Goal: Task Accomplishment & Management: Manage account settings

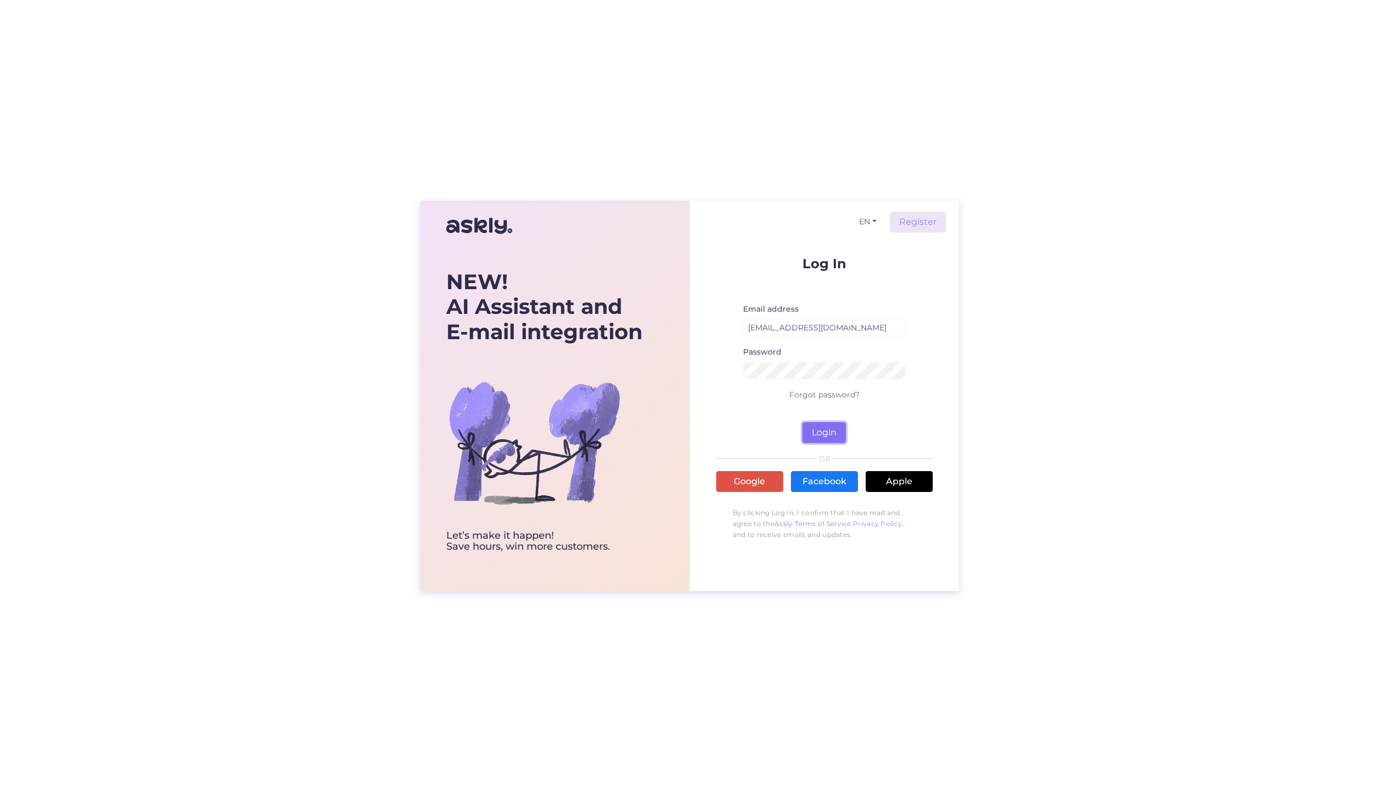
click at [808, 432] on button "Login" at bounding box center [823, 432] width 43 height 21
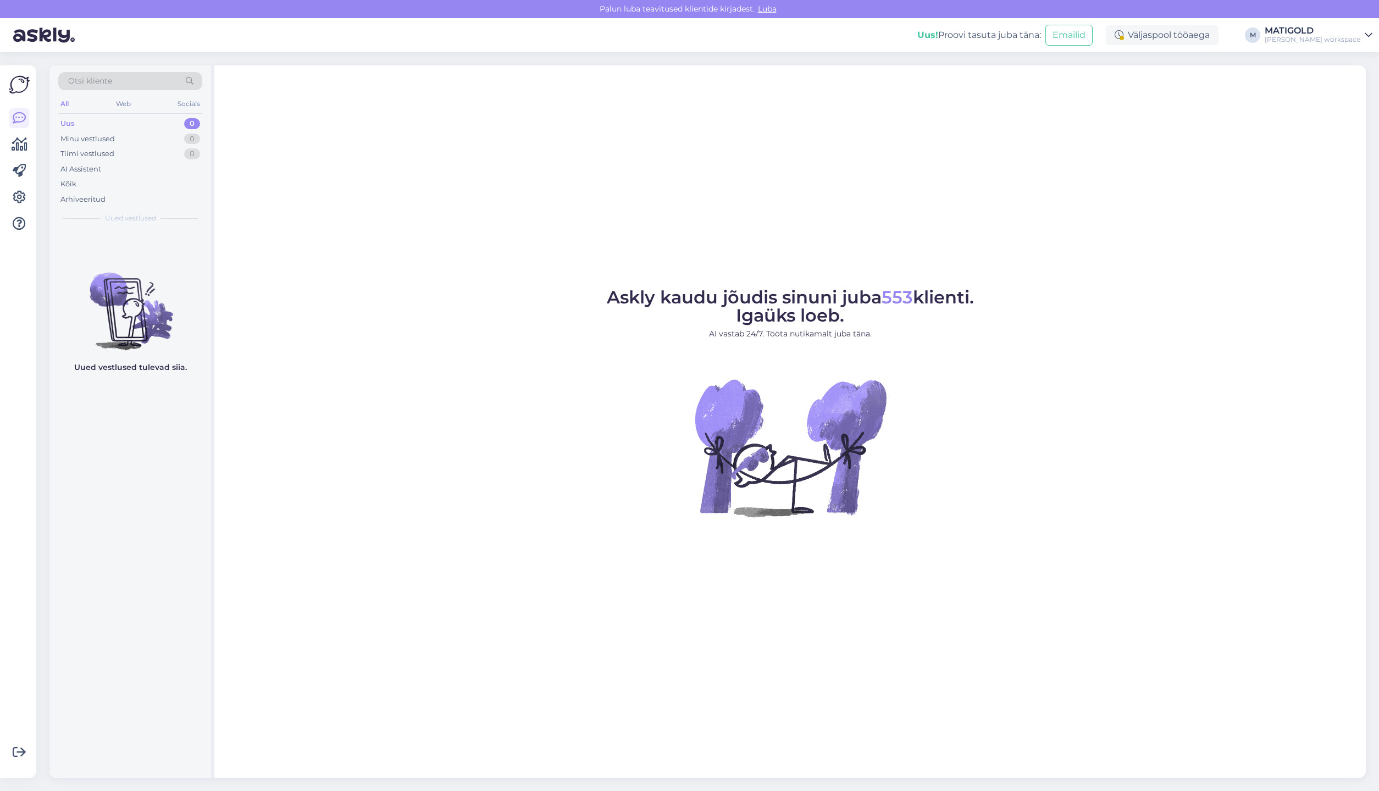
click at [1350, 46] on div "Uus! Proovi tasuta [PERSON_NAME]: Emailid Väljaspool tööaega M [PERSON_NAME] wo…" at bounding box center [689, 35] width 1379 height 34
click at [1358, 37] on div "[PERSON_NAME] workspace" at bounding box center [1312, 39] width 96 height 9
click at [1353, 93] on button "Ava" at bounding box center [1351, 84] width 24 height 17
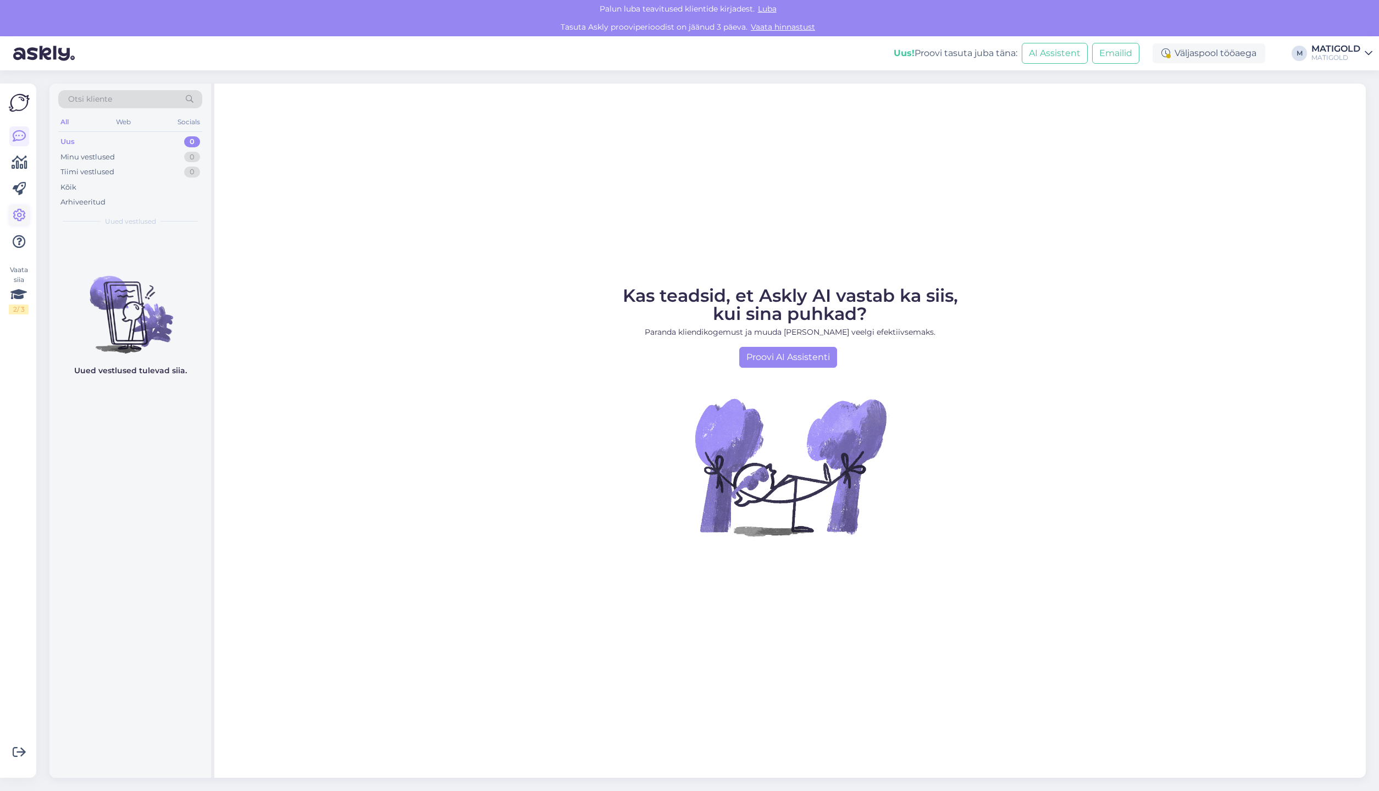
click at [18, 218] on icon at bounding box center [19, 215] width 13 height 13
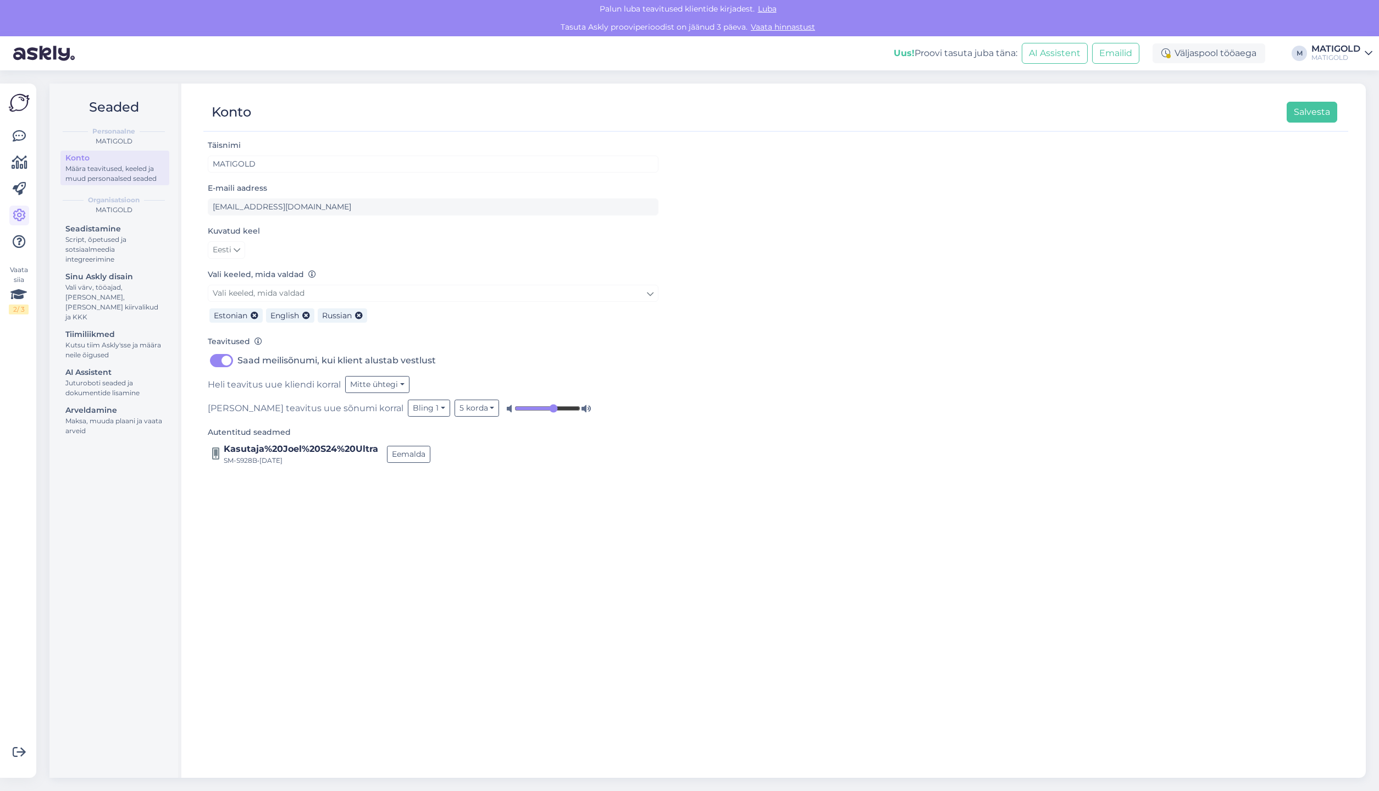
click at [18, 110] on img at bounding box center [19, 102] width 21 height 21
click at [12, 292] on icon at bounding box center [18, 295] width 16 height 20
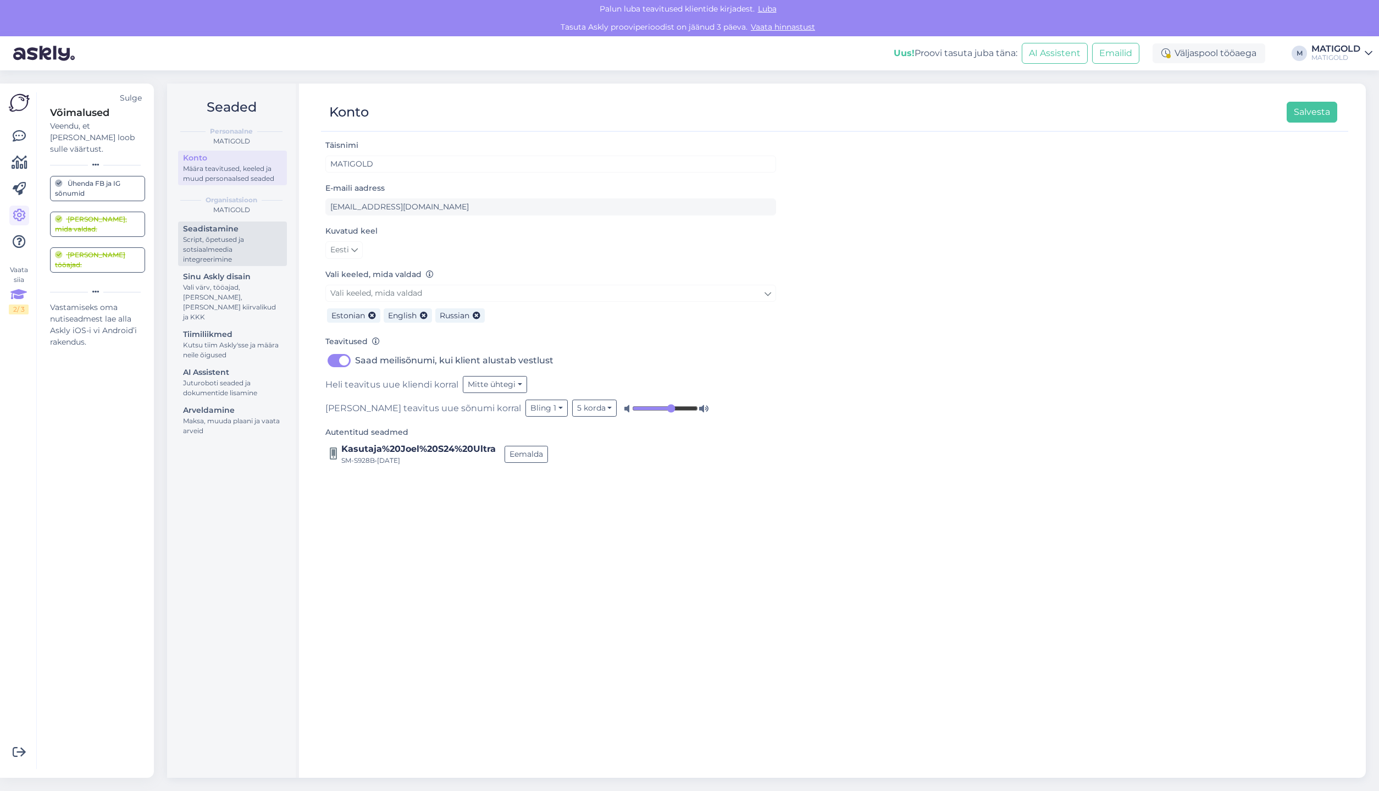
click at [265, 240] on div "Script, õpetused ja sotsiaalmeedia integreerimine" at bounding box center [232, 250] width 99 height 30
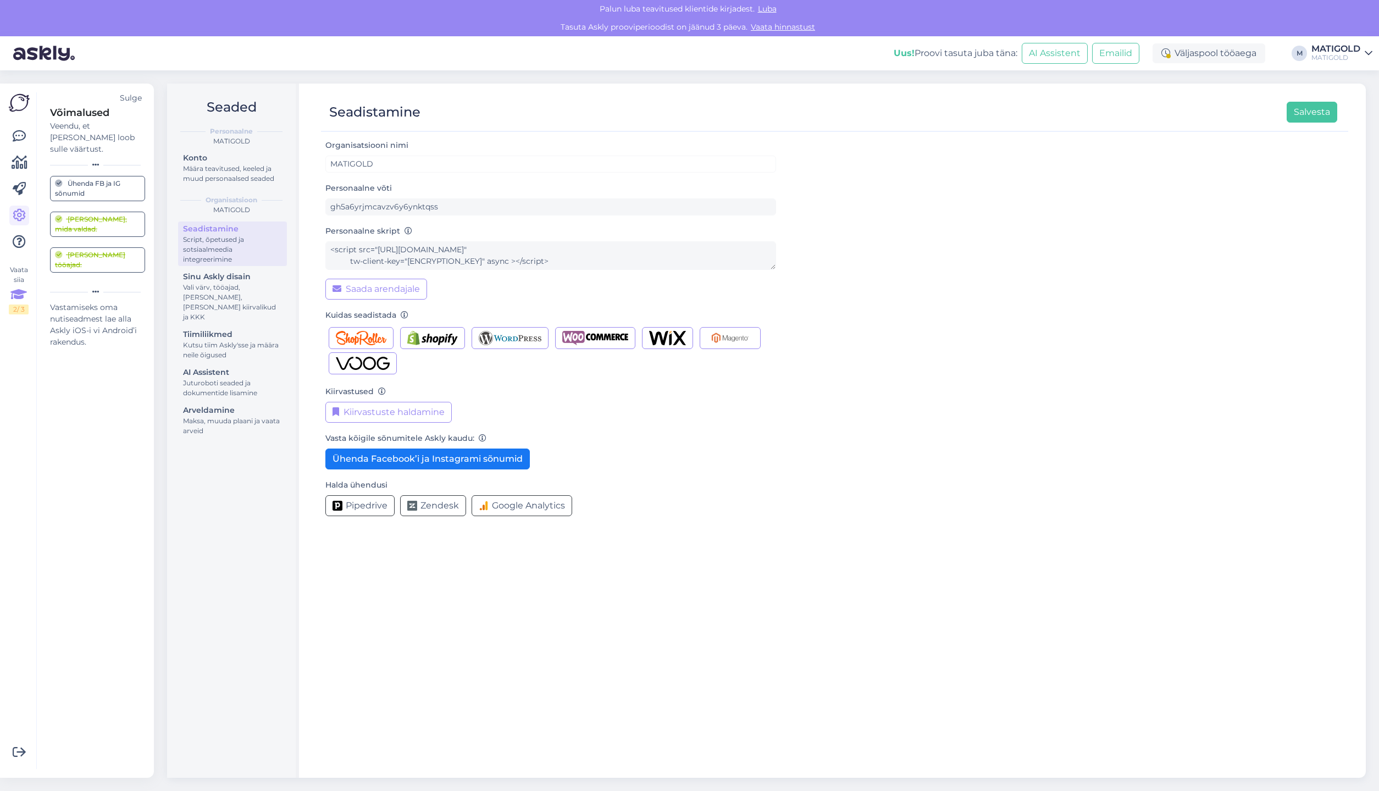
click at [1354, 52] on div "MATIGOLD" at bounding box center [1335, 49] width 49 height 9
click at [1357, 80] on button "Ava" at bounding box center [1351, 79] width 24 height 17
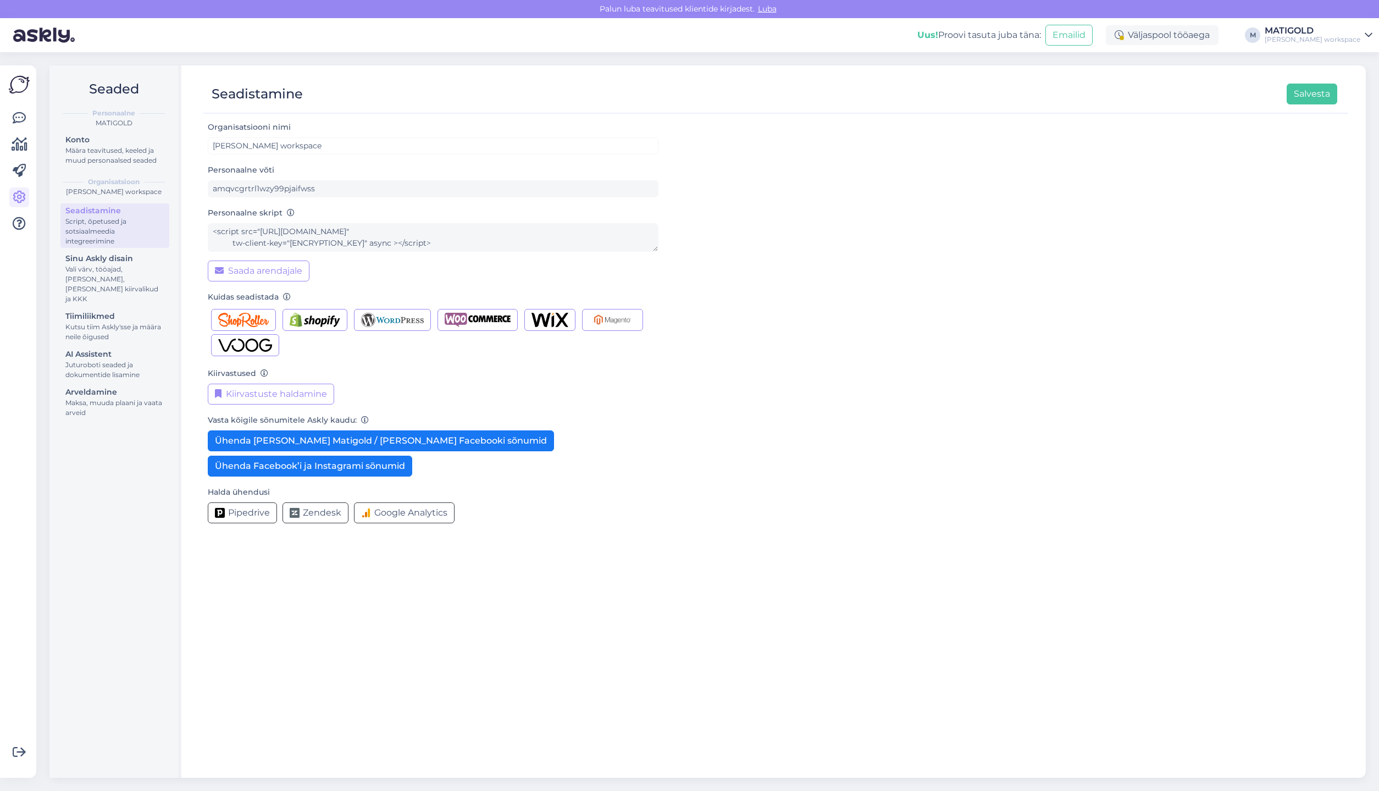
click at [1342, 37] on div "[PERSON_NAME] workspace" at bounding box center [1312, 39] width 96 height 9
click at [118, 160] on div "Määra teavitused, keeled ja muud personaalsed seaded" at bounding box center [114, 156] width 99 height 20
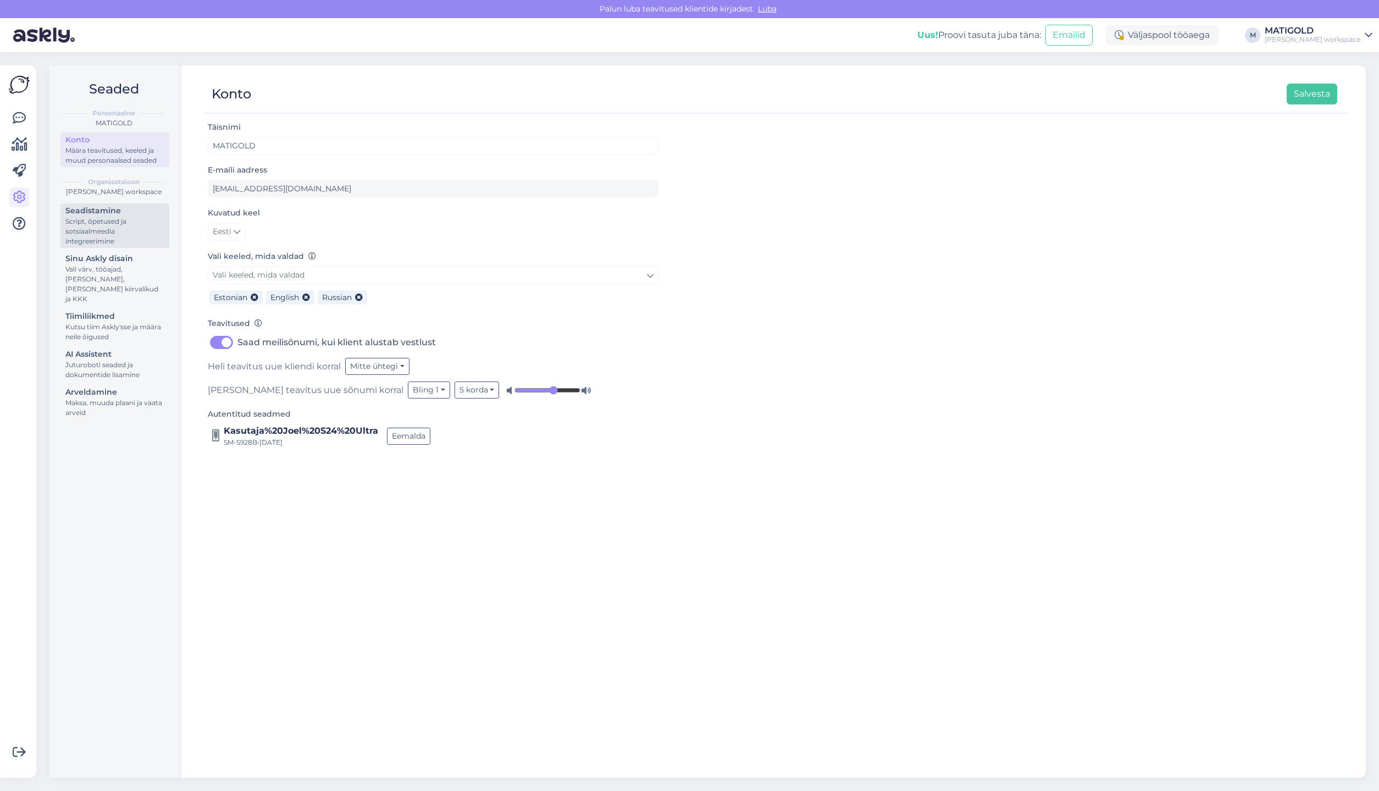
click at [127, 216] on div "Seadistamine" at bounding box center [114, 211] width 99 height 12
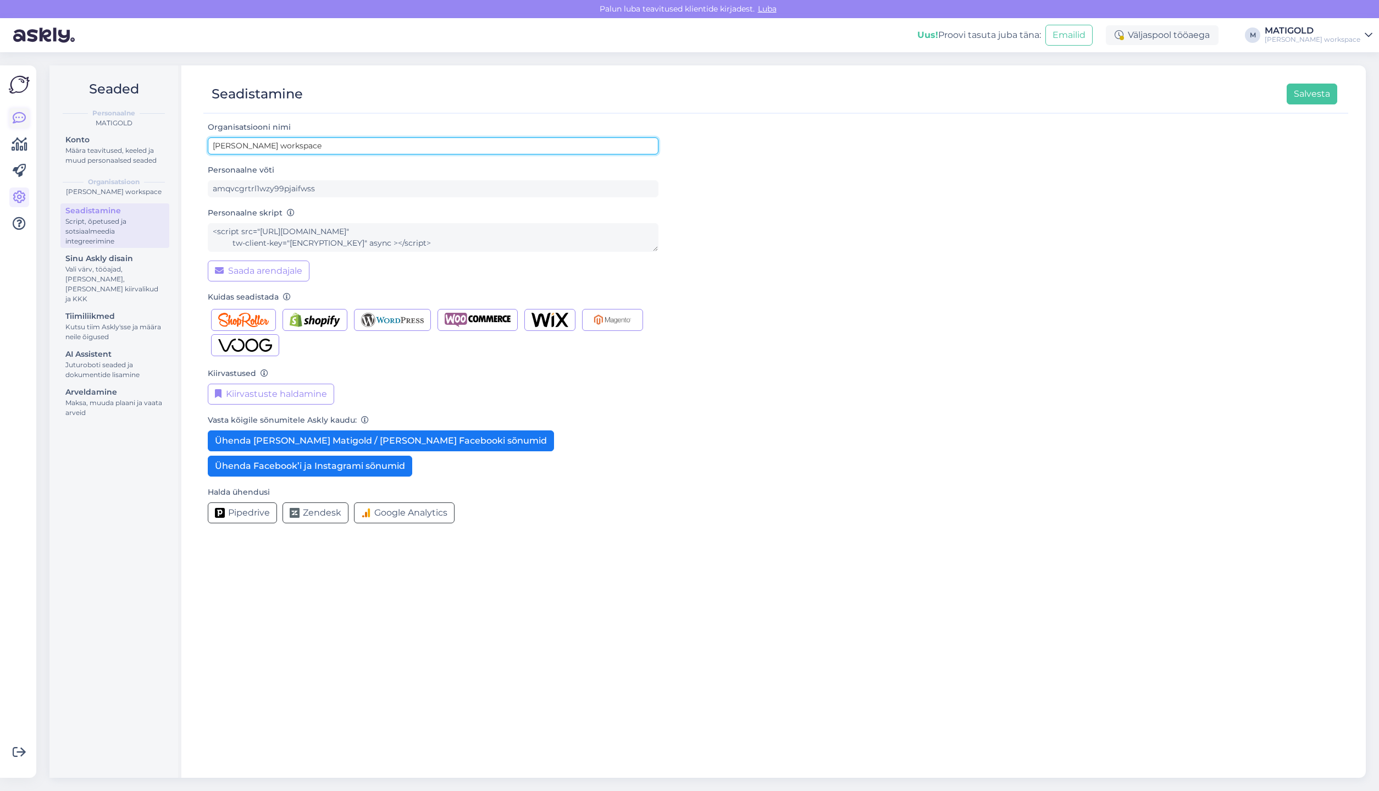
drag, startPoint x: 281, startPoint y: 143, endPoint x: 11, endPoint y: 114, distance: 271.4
click at [208, 137] on input "[PERSON_NAME] workspace" at bounding box center [433, 145] width 451 height 17
type input "MATIGOLD askly"
click at [1317, 93] on button "Salvesta" at bounding box center [1311, 94] width 51 height 21
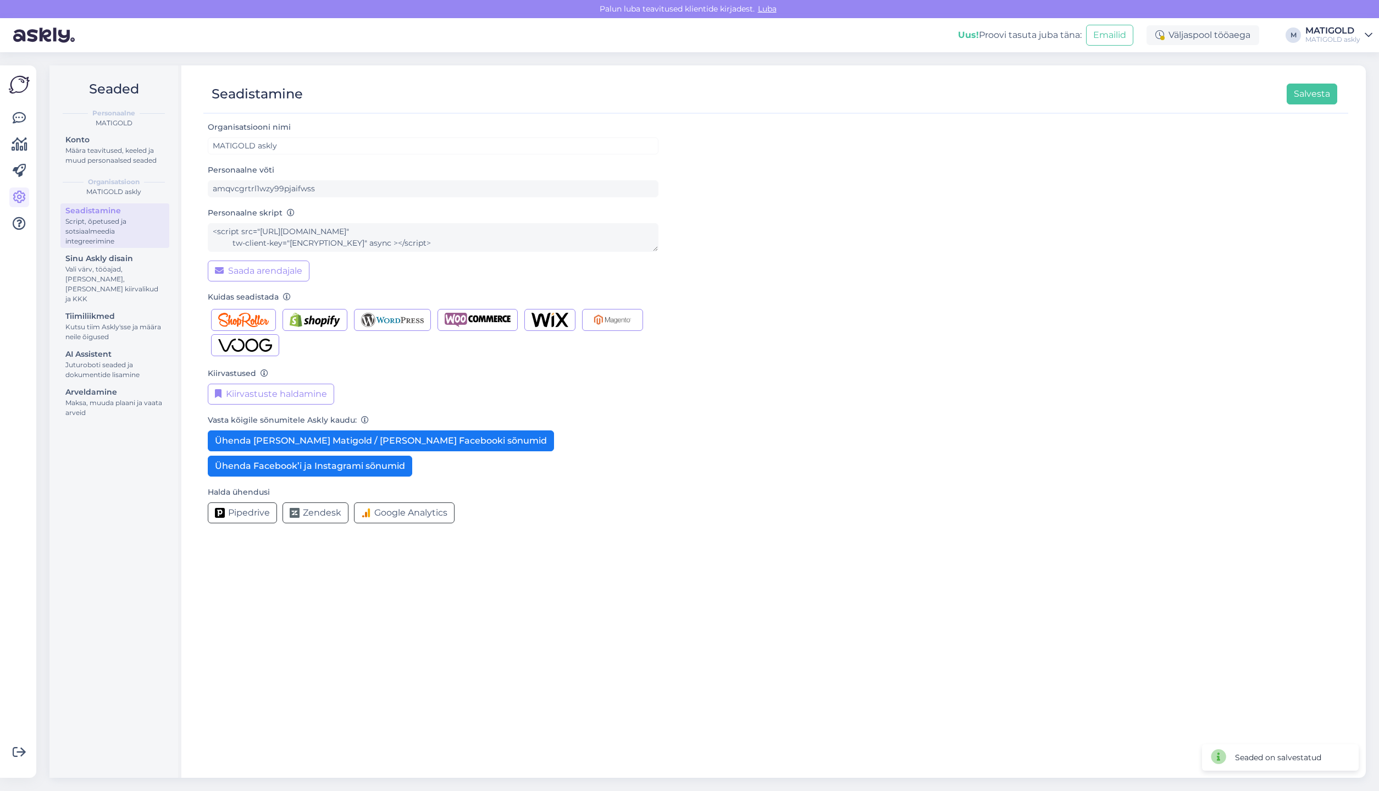
click at [1357, 46] on div "Uus! Proovi tasuta [PERSON_NAME]: Emailid Väljaspool tööaega M [PERSON_NAME] as…" at bounding box center [689, 35] width 1379 height 34
click at [1361, 35] on link "[PERSON_NAME] askly" at bounding box center [1338, 35] width 67 height 18
click at [1362, 30] on link "[PERSON_NAME] askly" at bounding box center [1338, 35] width 67 height 18
click at [1330, 38] on div "MATIGOLD askly" at bounding box center [1332, 39] width 55 height 9
click at [1343, 60] on button "Ava" at bounding box center [1351, 61] width 24 height 17
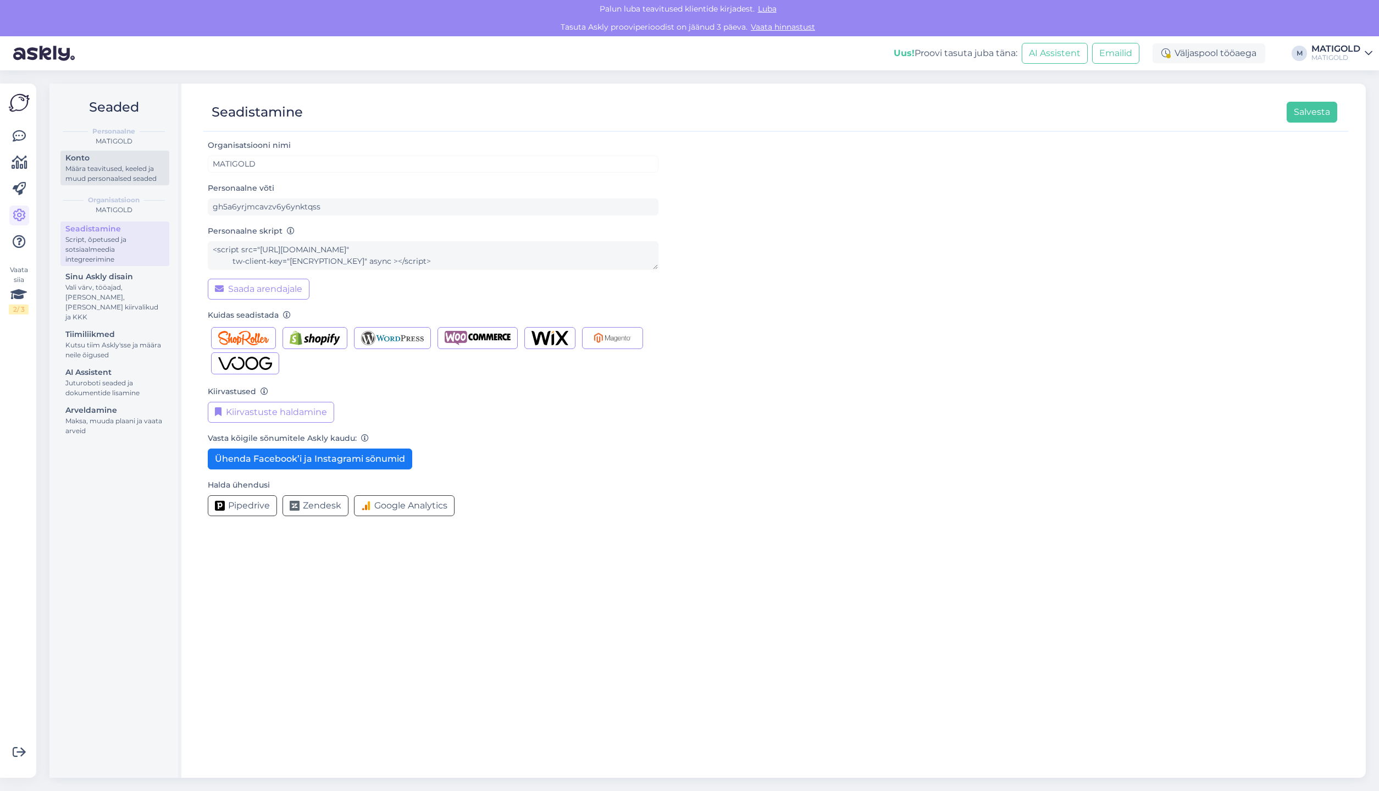
click at [87, 175] on div "Määra teavitused, keeled ja muud personaalsed seaded" at bounding box center [114, 174] width 99 height 20
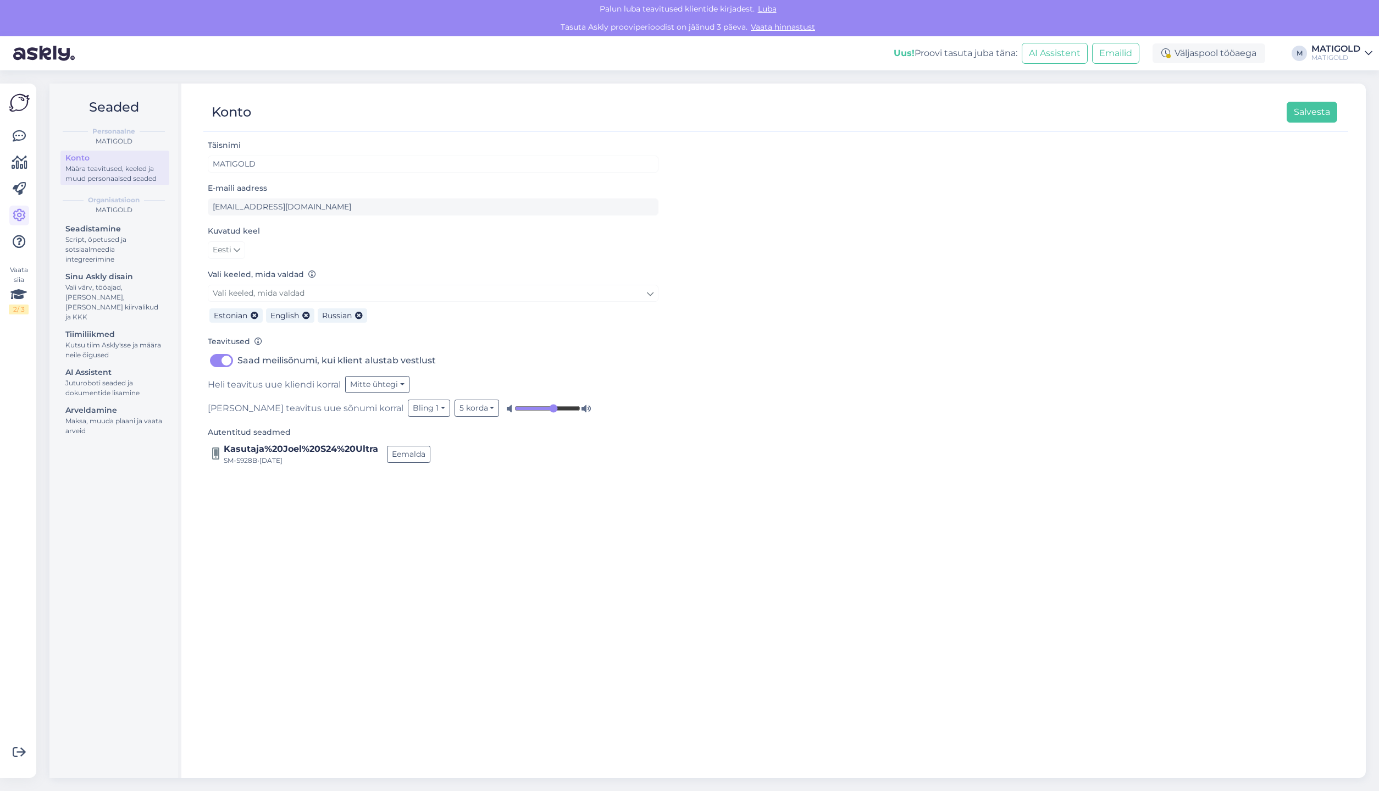
drag, startPoint x: 1360, startPoint y: 41, endPoint x: 1366, endPoint y: 49, distance: 9.5
click at [1360, 42] on div "Uus! Proovi tasuta [PERSON_NAME]: AI Assistent Emailid Väljaspool tööaega M [PE…" at bounding box center [689, 53] width 1379 height 34
click at [1366, 51] on icon at bounding box center [1368, 53] width 8 height 9
click at [1343, 101] on button "Ava" at bounding box center [1351, 103] width 24 height 17
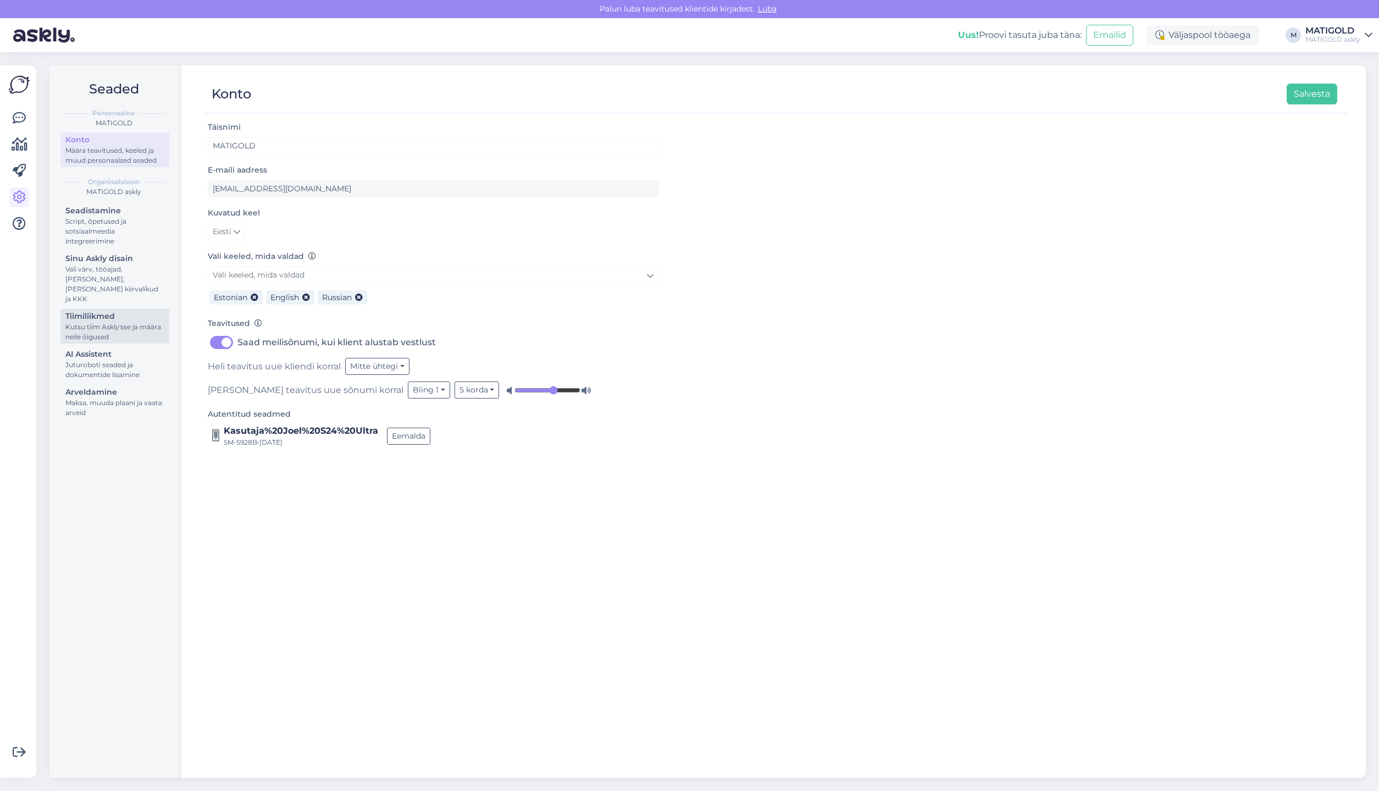
click at [103, 330] on div "Kutsu tiim Askly'sse ja määra neile õigused" at bounding box center [114, 332] width 99 height 20
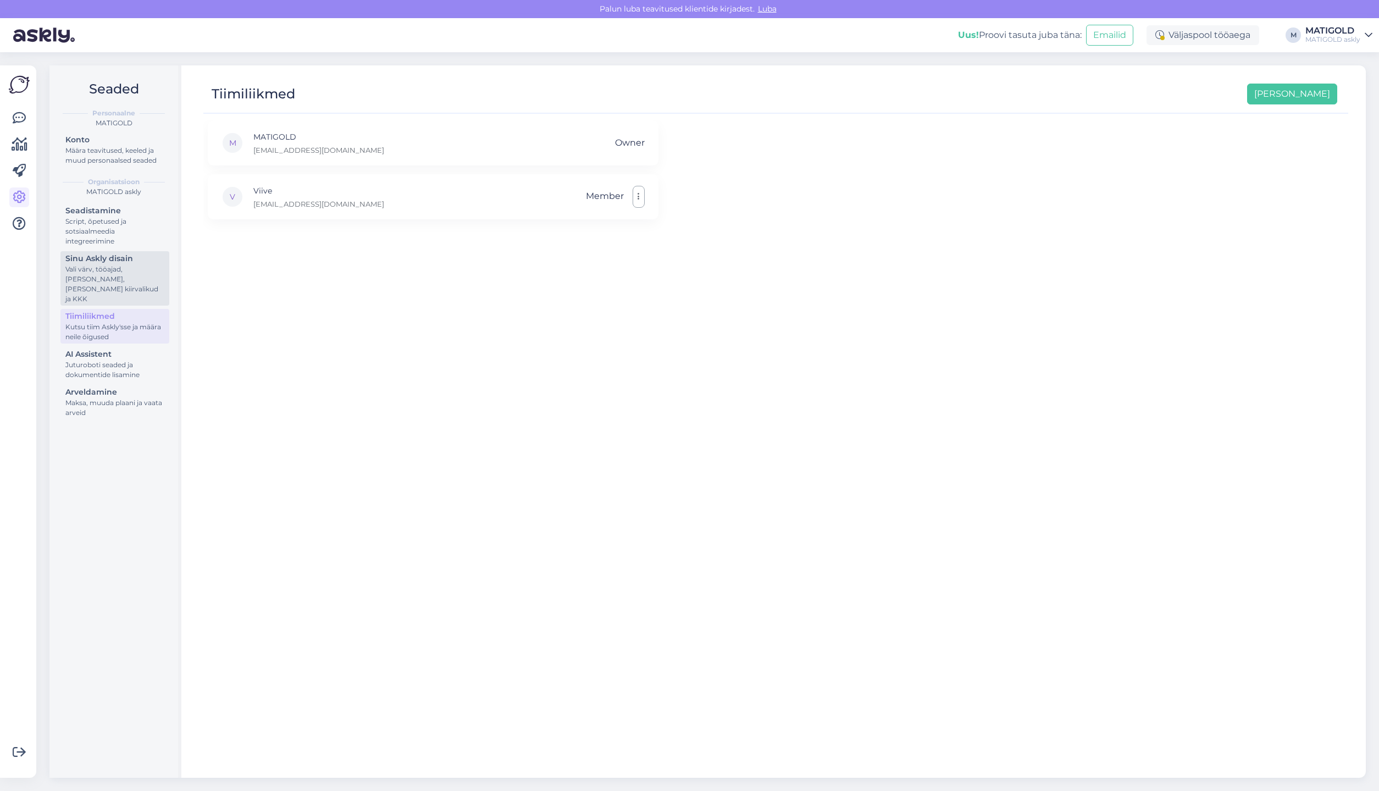
click at [109, 280] on div "Vali värv, tööajad, [PERSON_NAME], [PERSON_NAME] kiirvalikud ja KKK" at bounding box center [114, 284] width 99 height 40
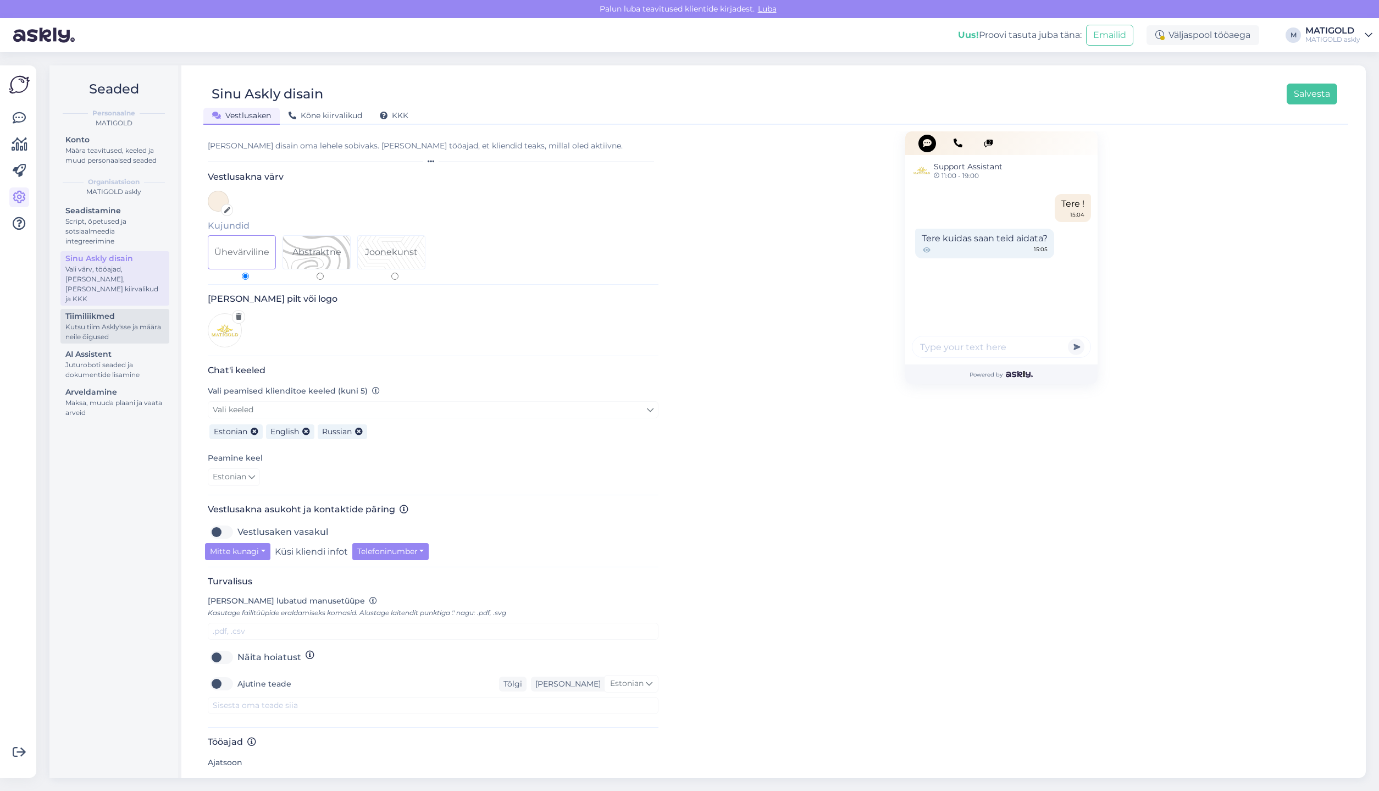
click at [120, 310] on div "Tiimiliikmed" at bounding box center [114, 316] width 99 height 12
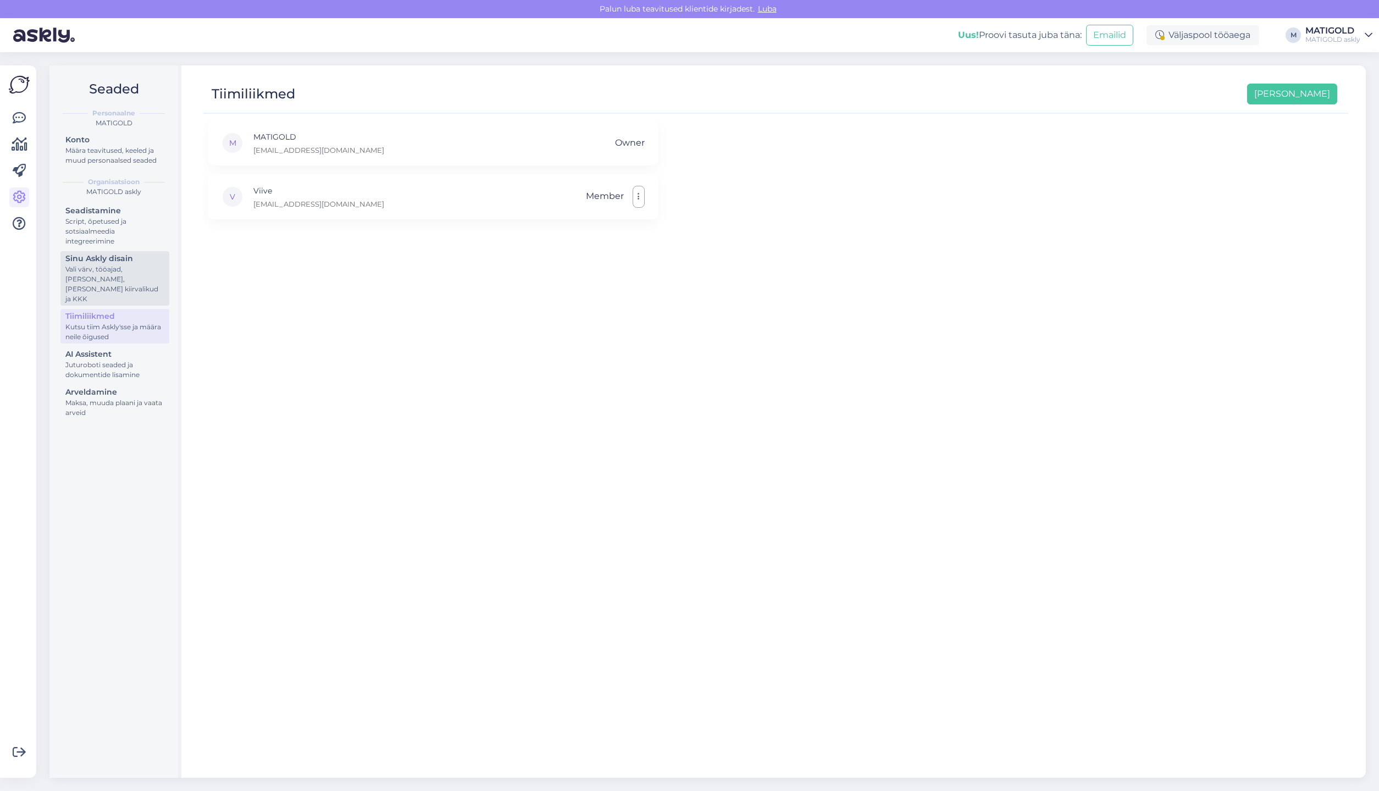
click at [119, 262] on div "Sinu Askly disain" at bounding box center [114, 259] width 99 height 12
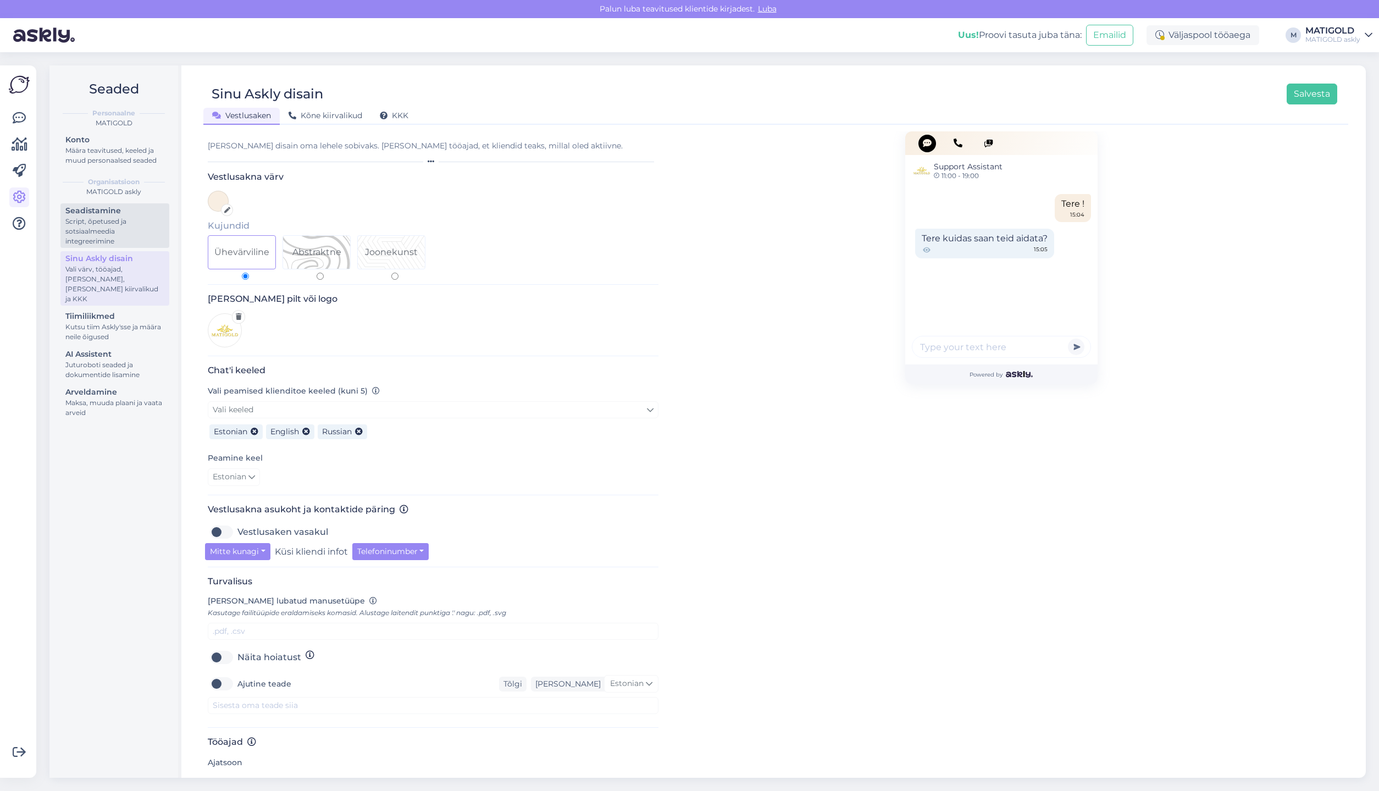
click at [121, 224] on div "Script, õpetused ja sotsiaalmeedia integreerimine" at bounding box center [114, 231] width 99 height 30
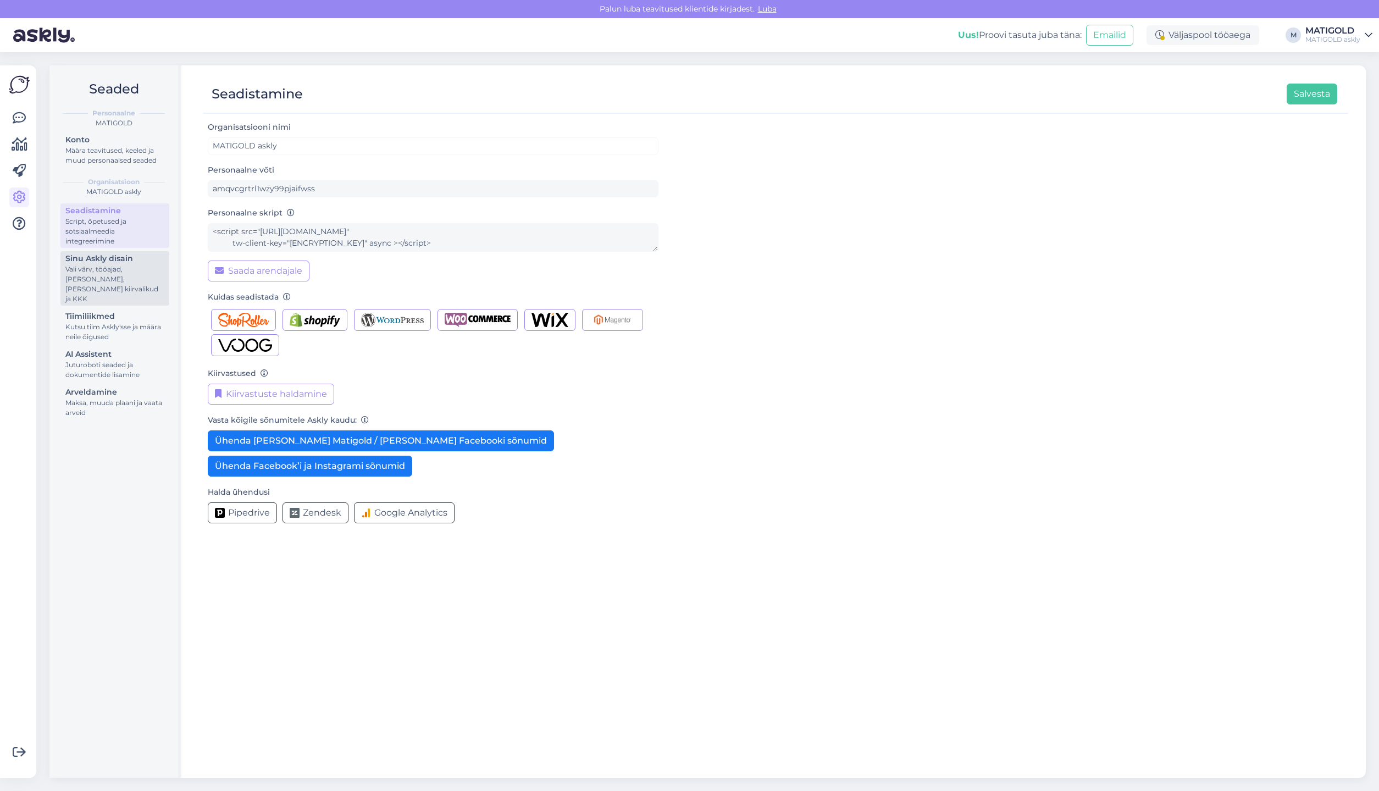
click at [122, 277] on div "Vali värv, tööajad, [PERSON_NAME], [PERSON_NAME] kiirvalikud ja KKK" at bounding box center [114, 284] width 99 height 40
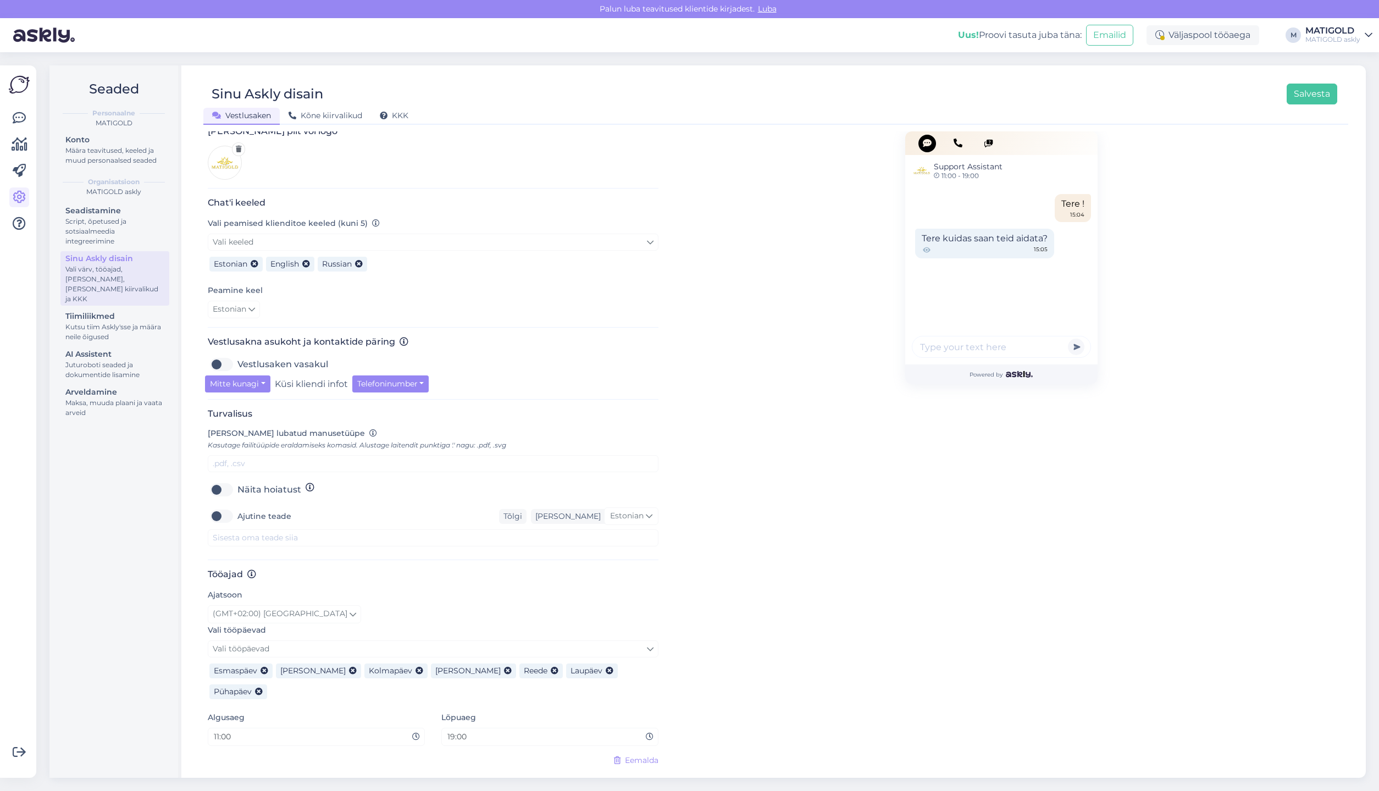
scroll to position [42, 0]
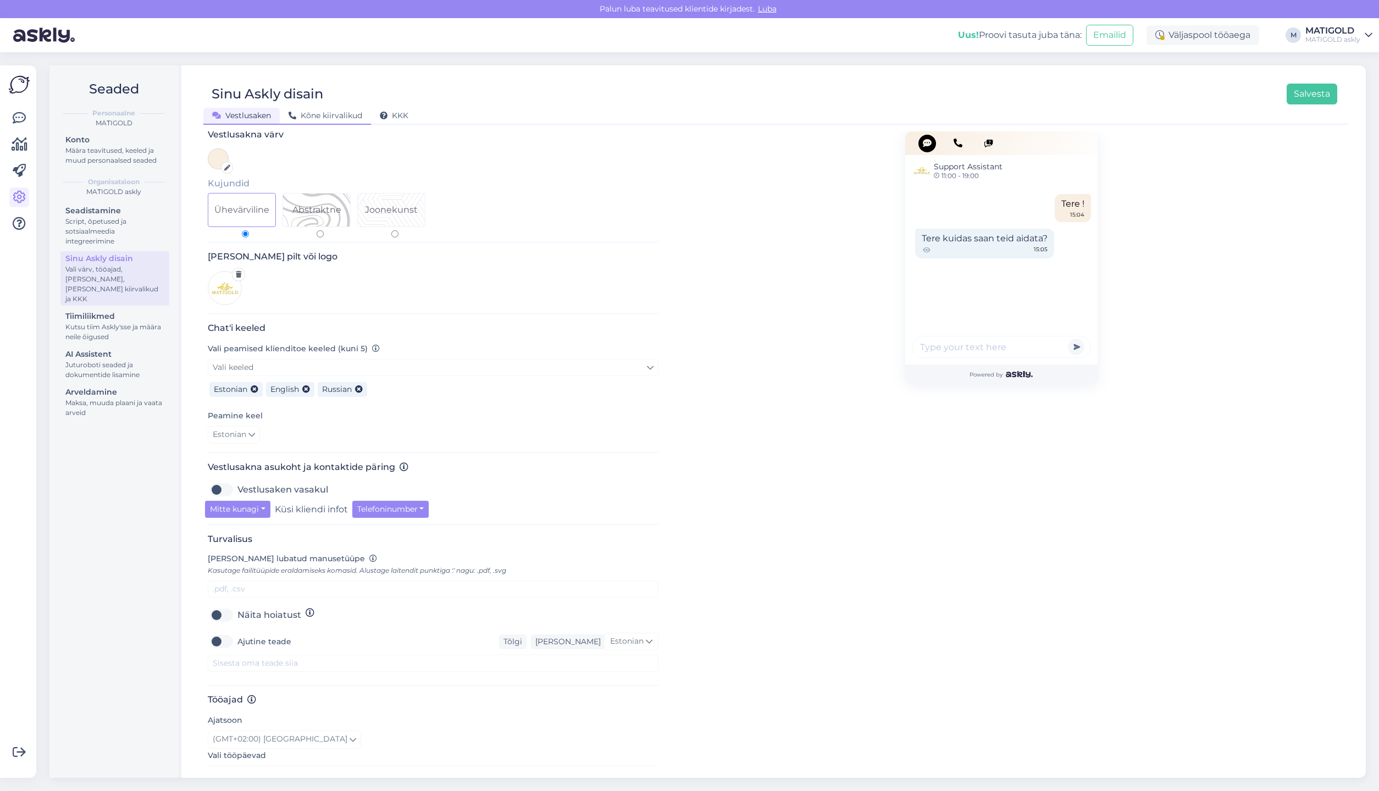
click at [323, 116] on span "Kõne kiirvalikud" at bounding box center [325, 115] width 74 height 10
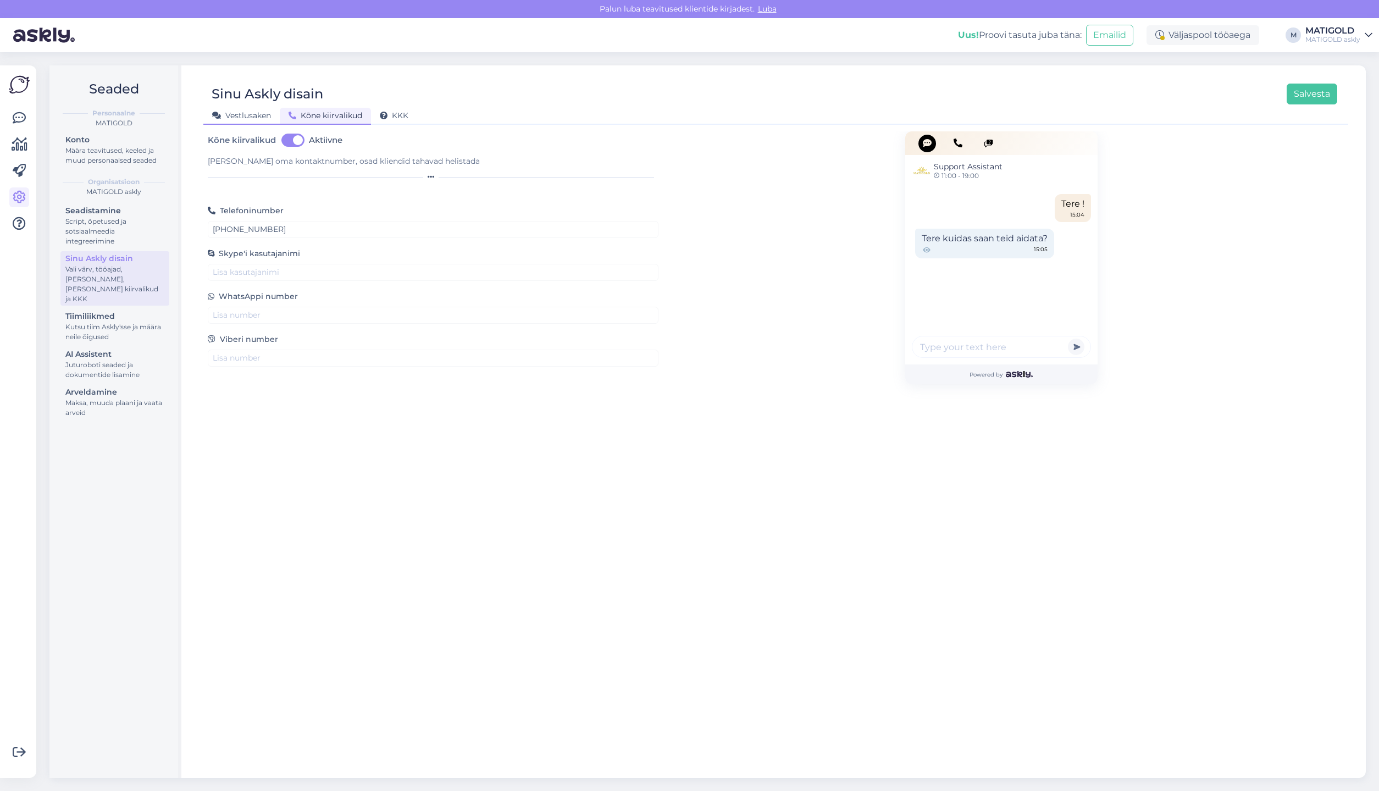
click at [249, 118] on span "Vestlusaken" at bounding box center [241, 115] width 59 height 10
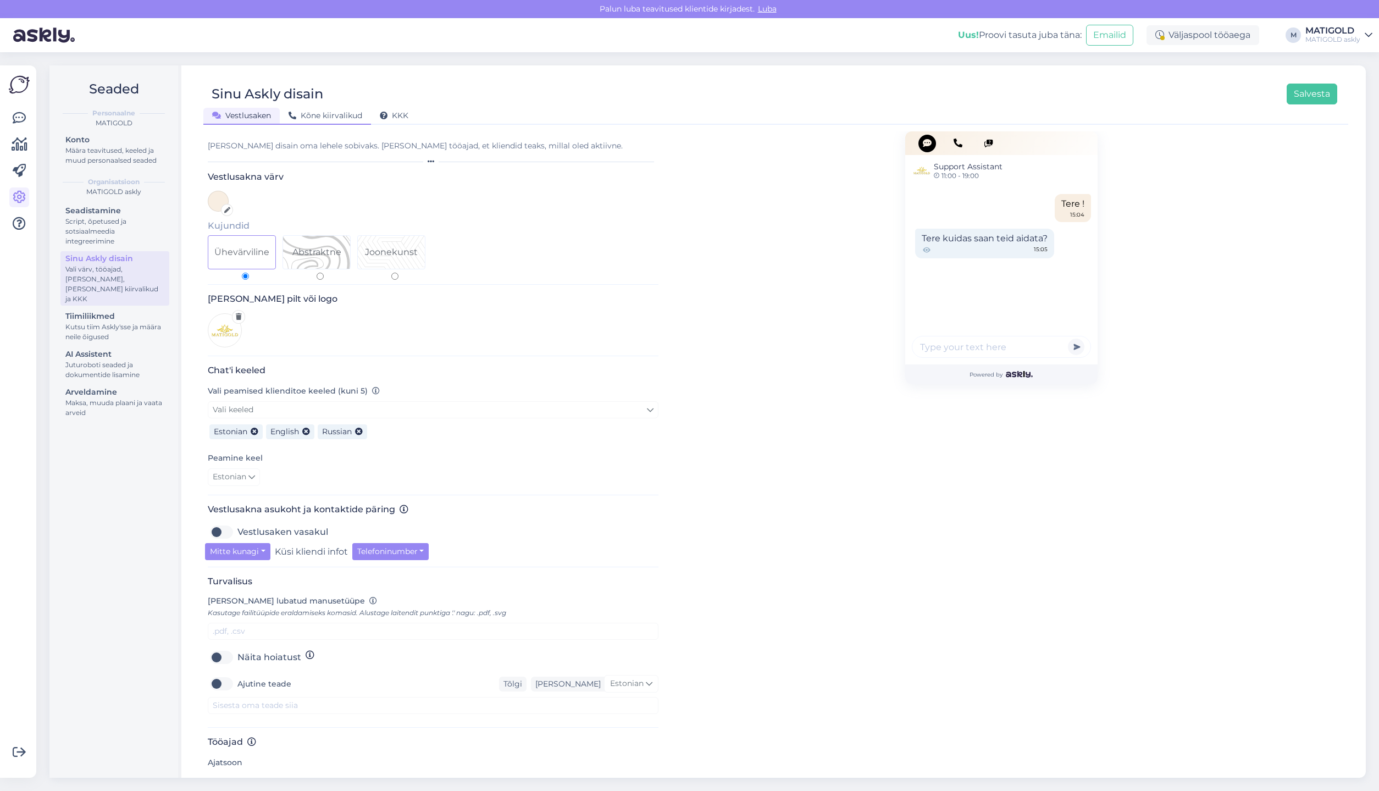
click at [307, 116] on span "Kõne kiirvalikud" at bounding box center [325, 115] width 74 height 10
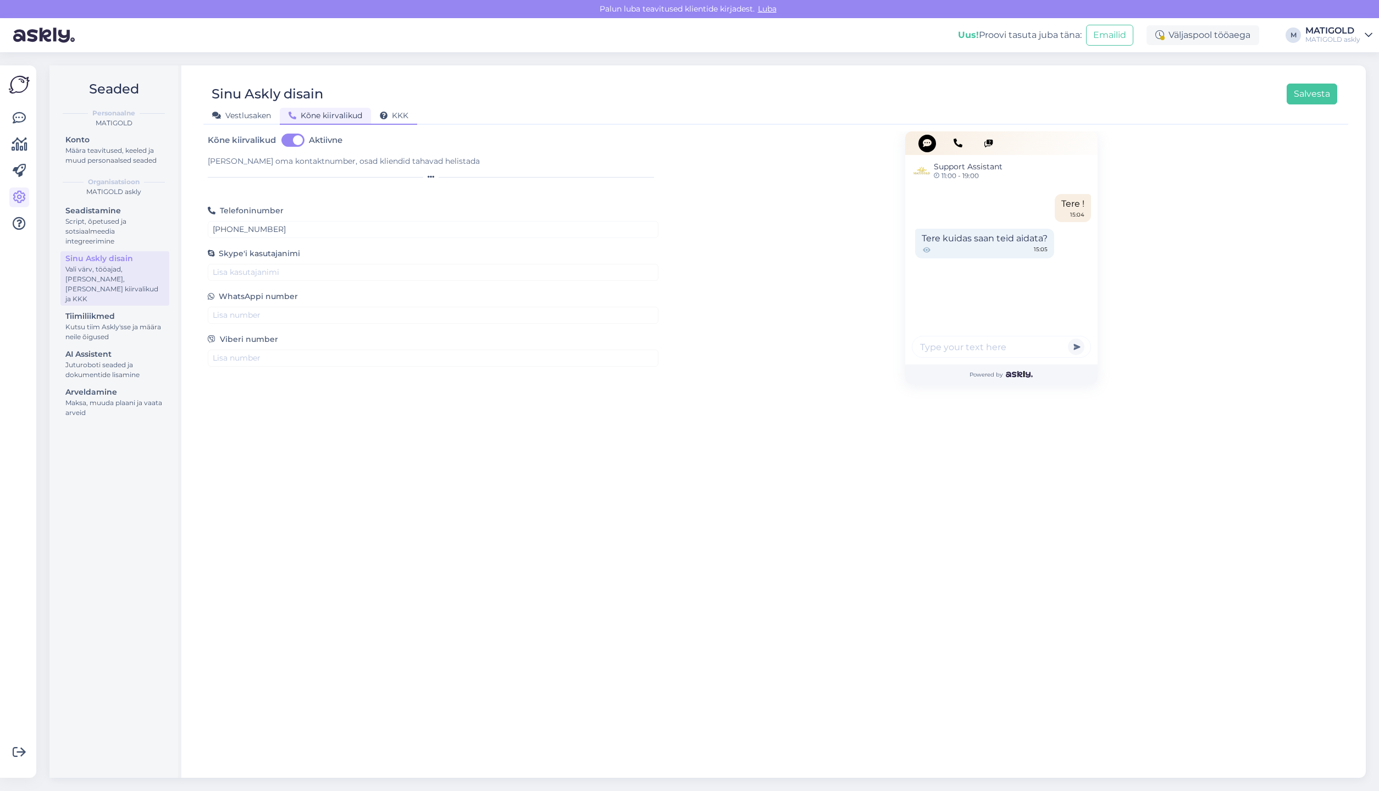
click at [407, 115] on span "KKK" at bounding box center [394, 115] width 29 height 10
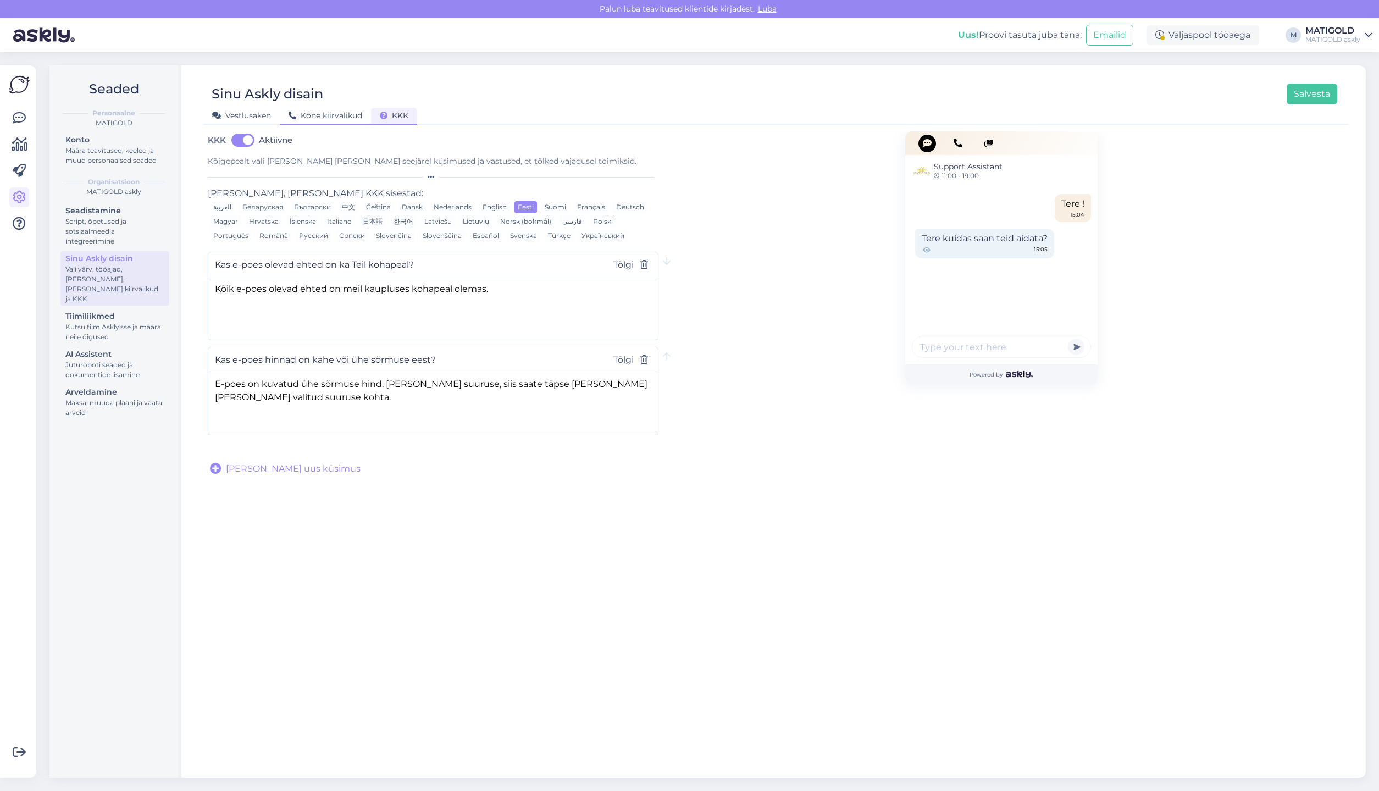
click at [337, 117] on span "Kõne kiirvalikud" at bounding box center [325, 115] width 74 height 10
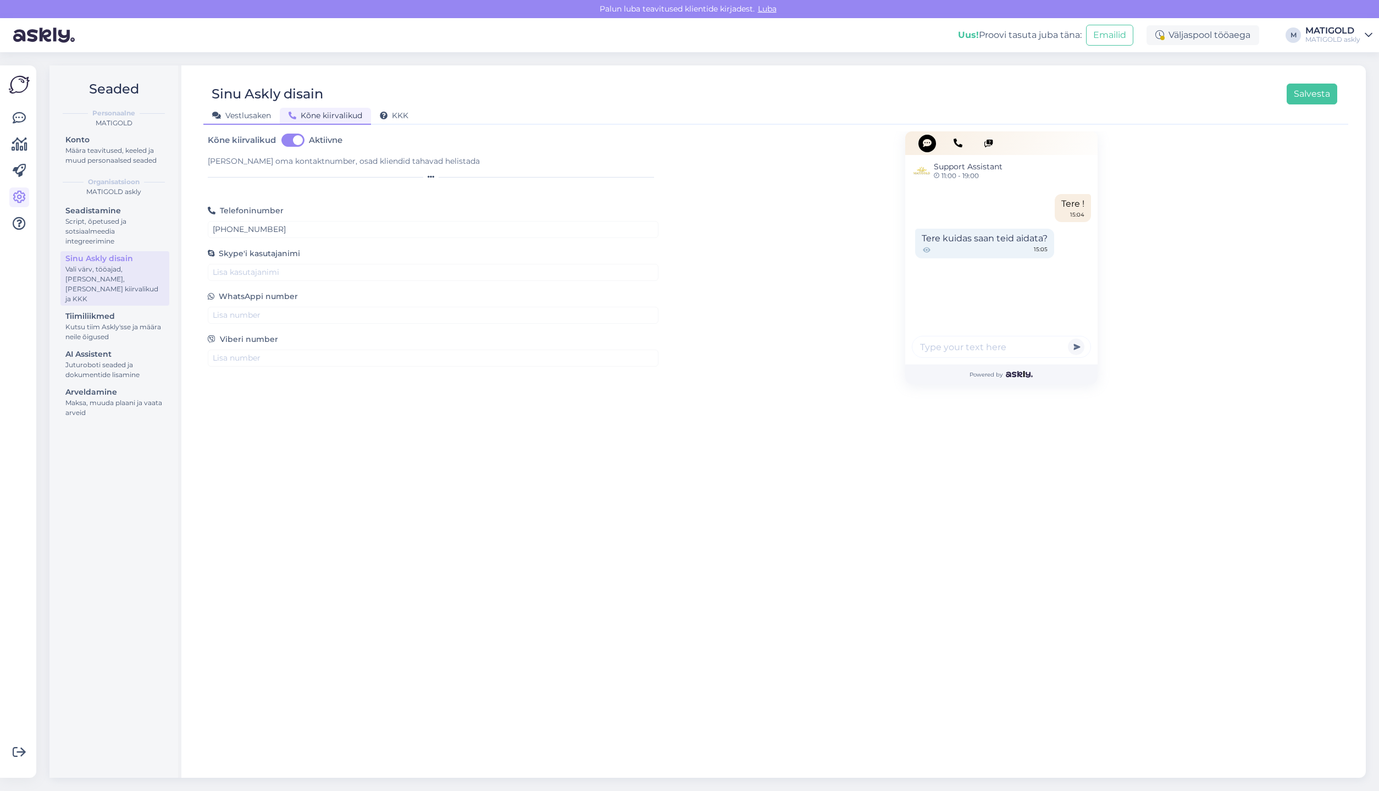
click at [243, 118] on span "Vestlusaken" at bounding box center [241, 115] width 59 height 10
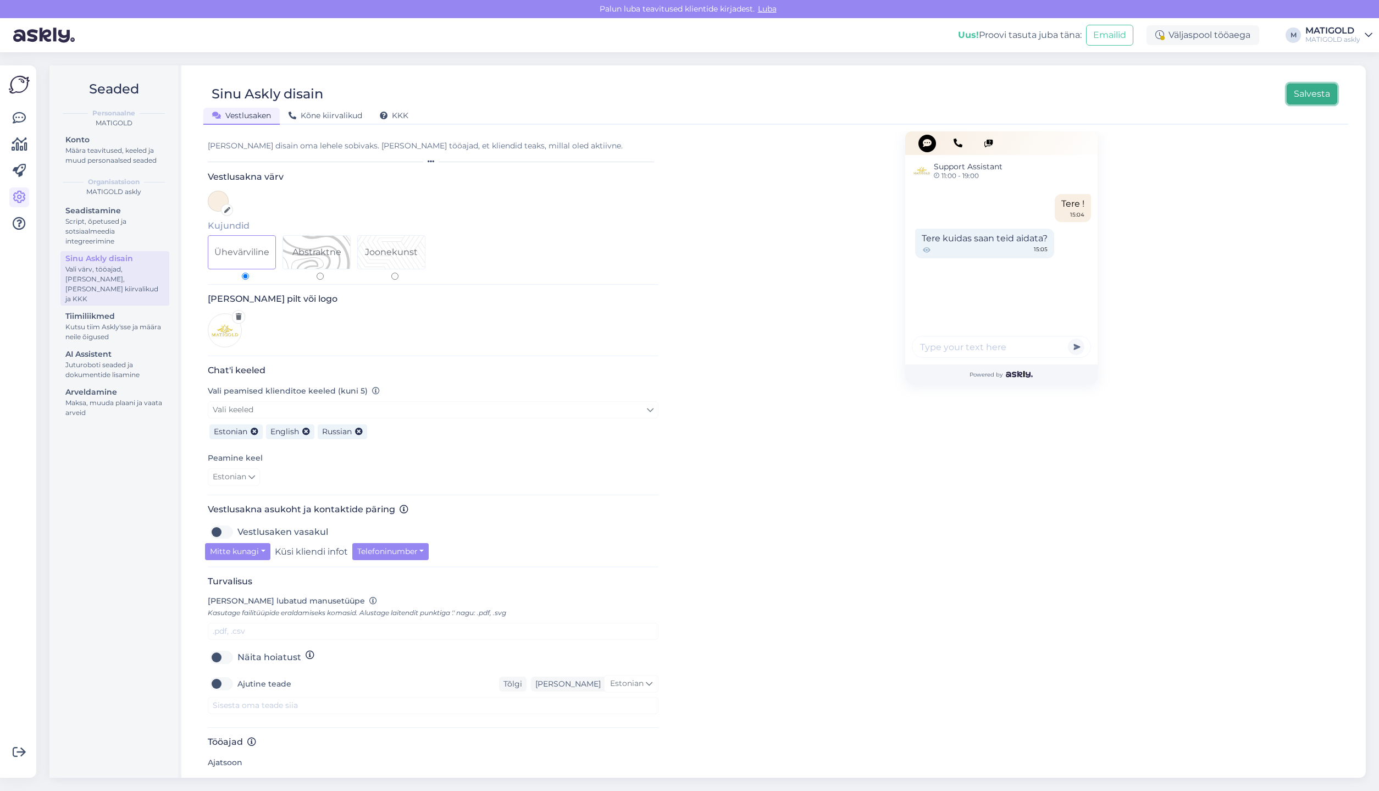
click at [1304, 97] on button "Salvesta" at bounding box center [1311, 94] width 51 height 21
